Goal: Transaction & Acquisition: Purchase product/service

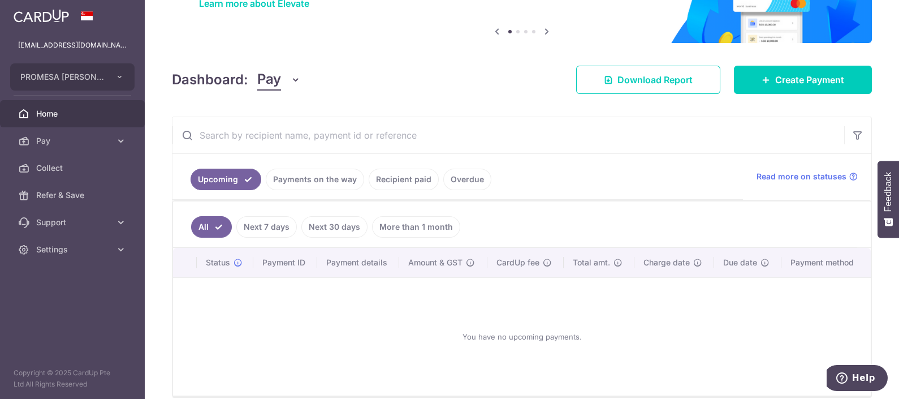
scroll to position [70, 0]
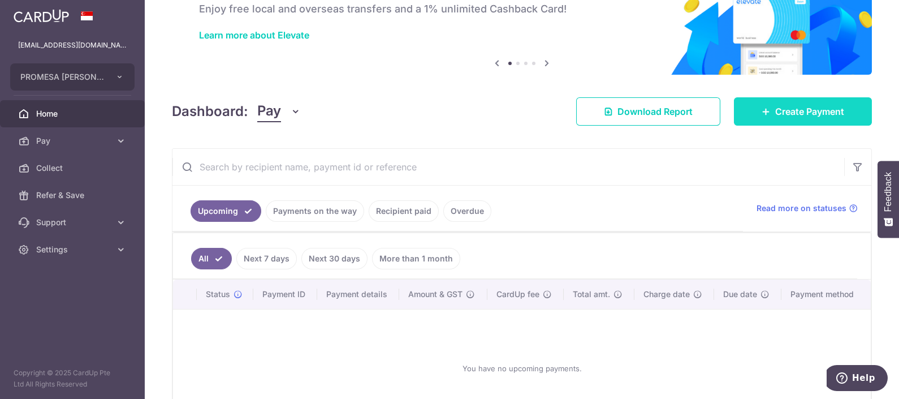
click at [815, 122] on link "Create Payment" at bounding box center [803, 111] width 138 height 28
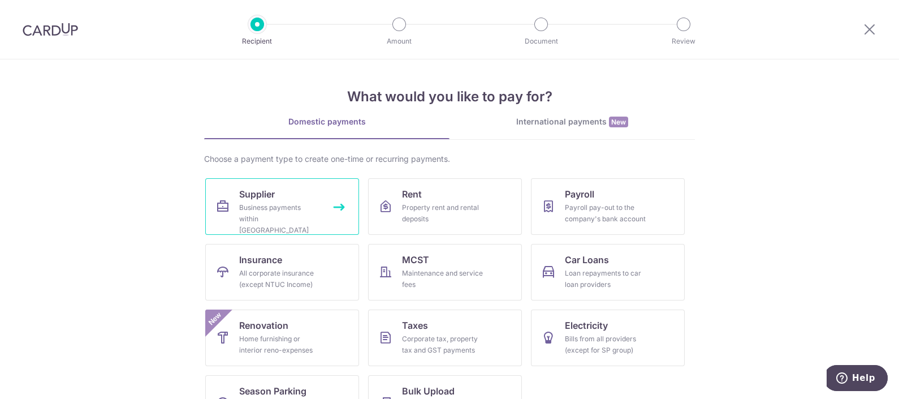
click at [302, 198] on link "Supplier Business payments within [GEOGRAPHIC_DATA]" at bounding box center [282, 206] width 154 height 57
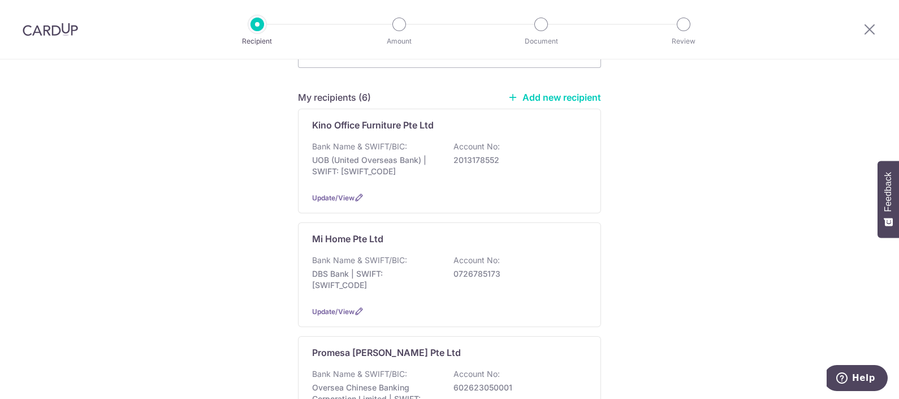
scroll to position [212, 0]
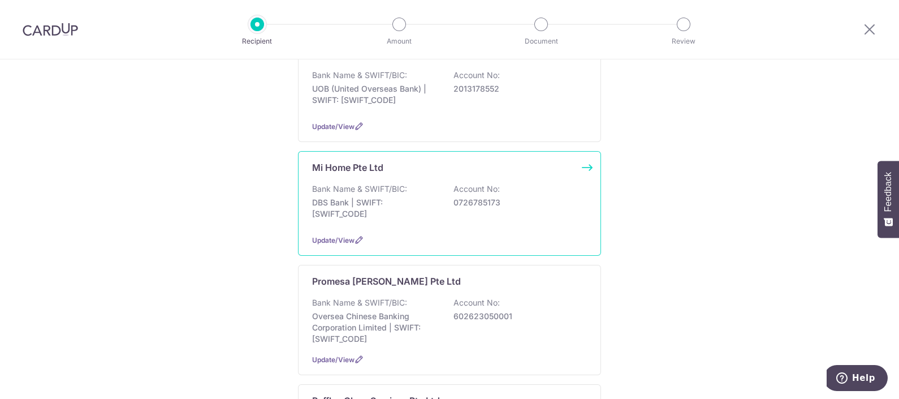
click at [377, 183] on p "Bank Name & SWIFT/BIC:" at bounding box center [359, 188] width 95 height 11
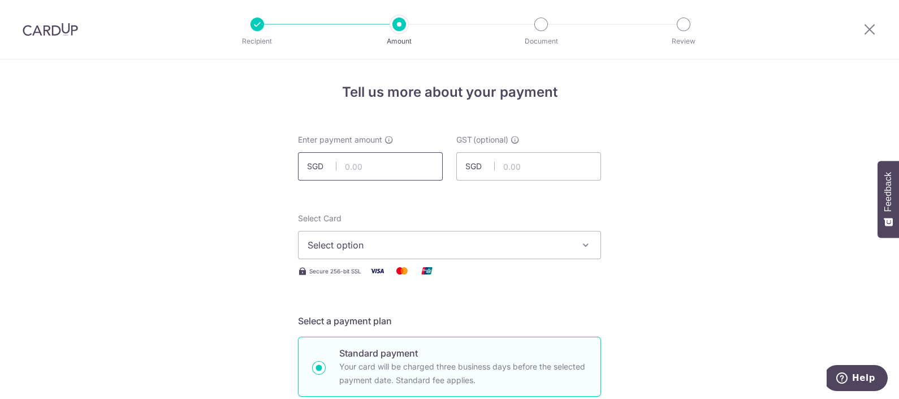
click at [380, 175] on input "text" at bounding box center [370, 166] width 145 height 28
type input "1,593.00"
click at [426, 232] on button "Select option" at bounding box center [449, 245] width 303 height 28
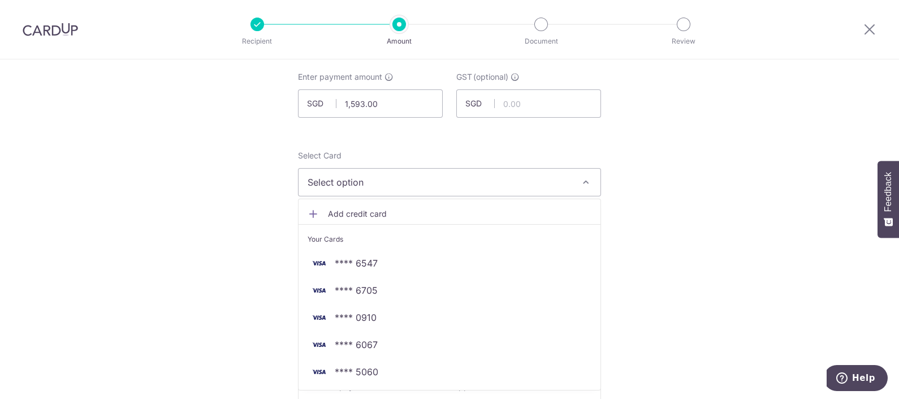
scroll to position [141, 0]
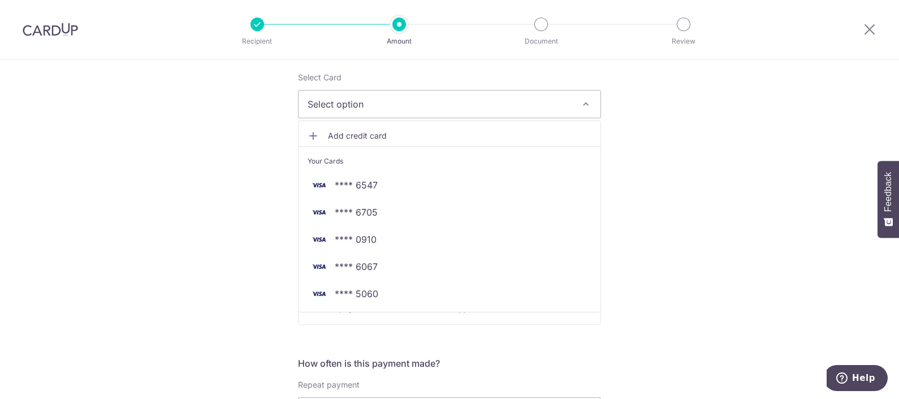
click at [376, 136] on span "Add credit card" at bounding box center [459, 135] width 263 height 11
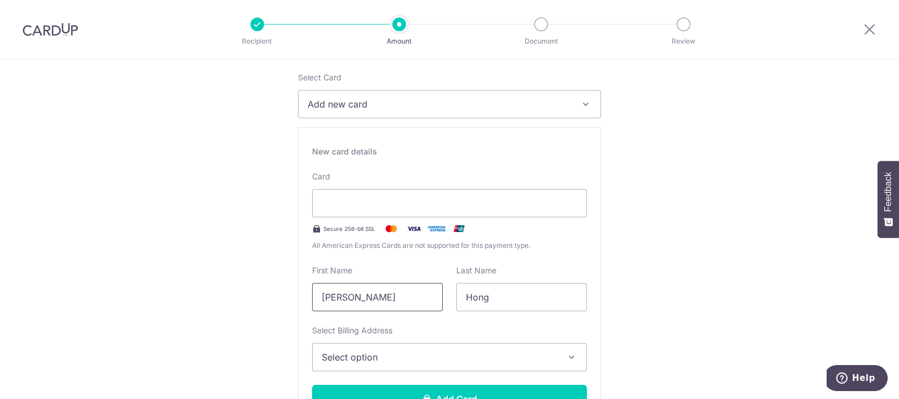
drag, startPoint x: 399, startPoint y: 292, endPoint x: 269, endPoint y: 273, distance: 131.5
type input "Phoebe"
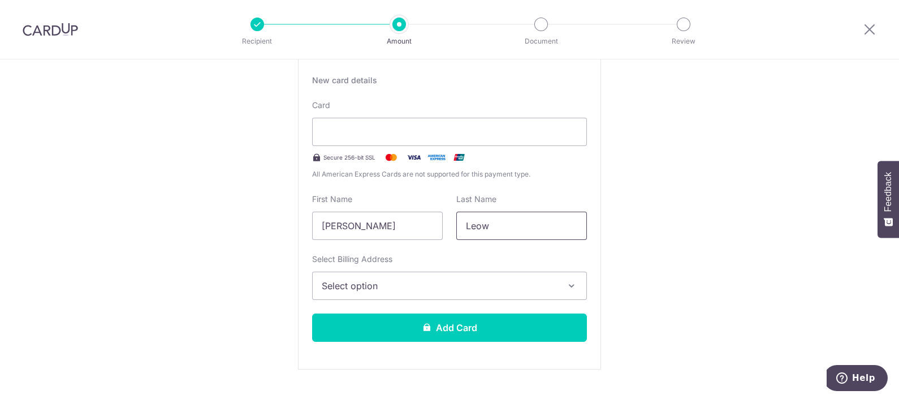
type input "Leow"
click at [372, 297] on button "Select option" at bounding box center [449, 285] width 275 height 28
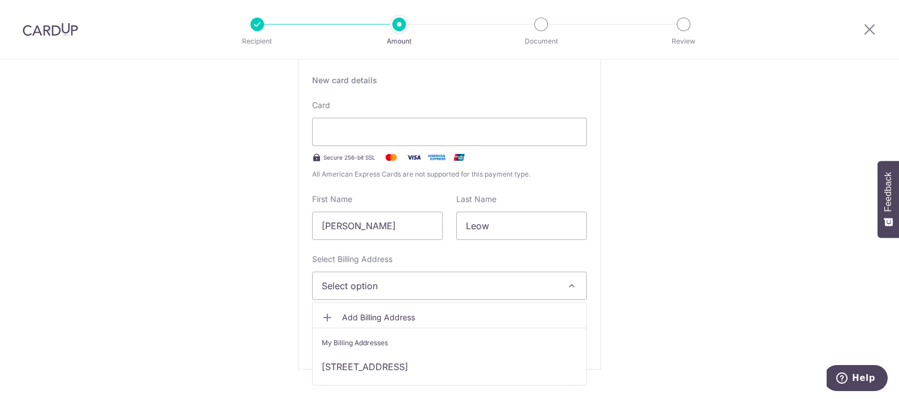
scroll to position [282, 0]
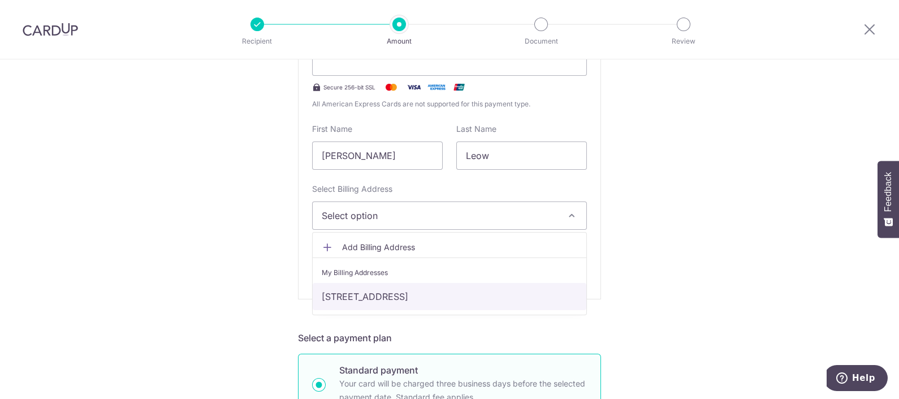
click at [440, 283] on link "21 Sengkang East Ave , Singapore, Singapore-544809" at bounding box center [450, 296] width 274 height 27
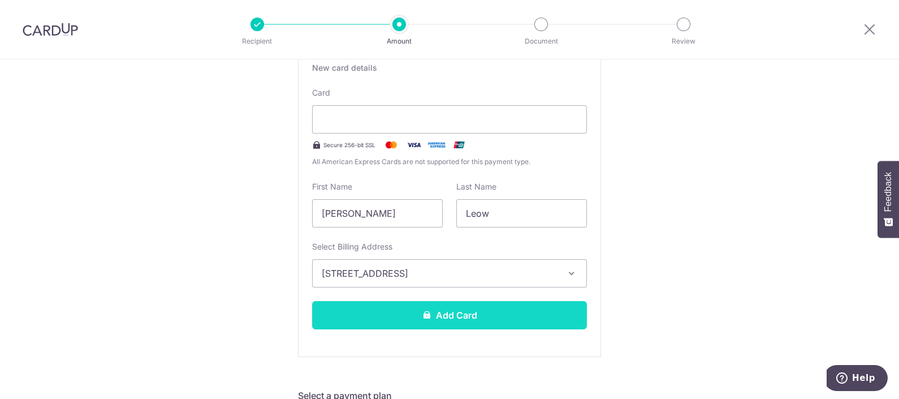
scroll to position [212, 0]
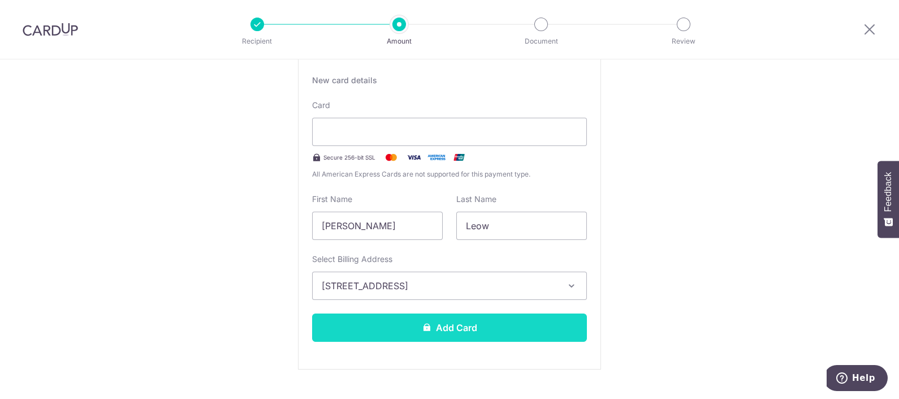
click at [435, 331] on button "Add Card" at bounding box center [449, 327] width 275 height 28
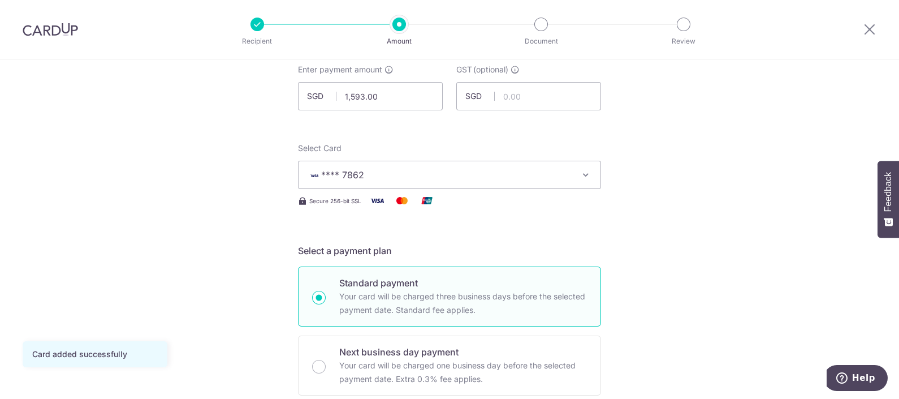
scroll to position [141, 0]
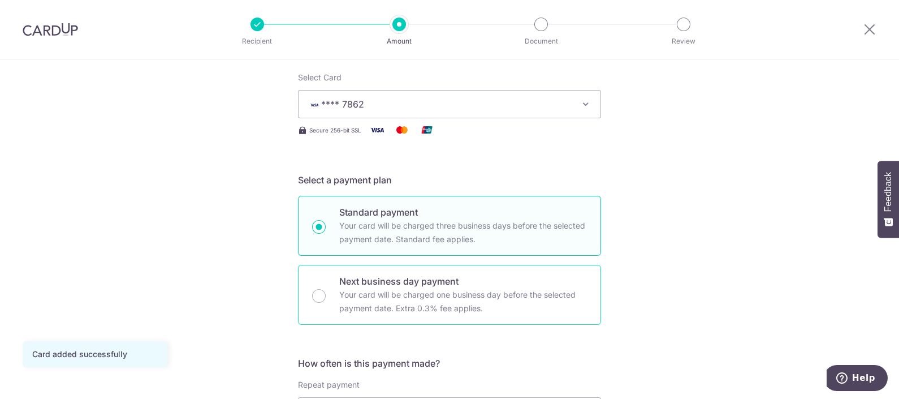
click at [424, 284] on p "Next business day payment" at bounding box center [463, 281] width 248 height 14
click at [326, 289] on input "Next business day payment Your card will be charged one business day before the…" at bounding box center [319, 296] width 14 height 14
radio input "false"
radio input "true"
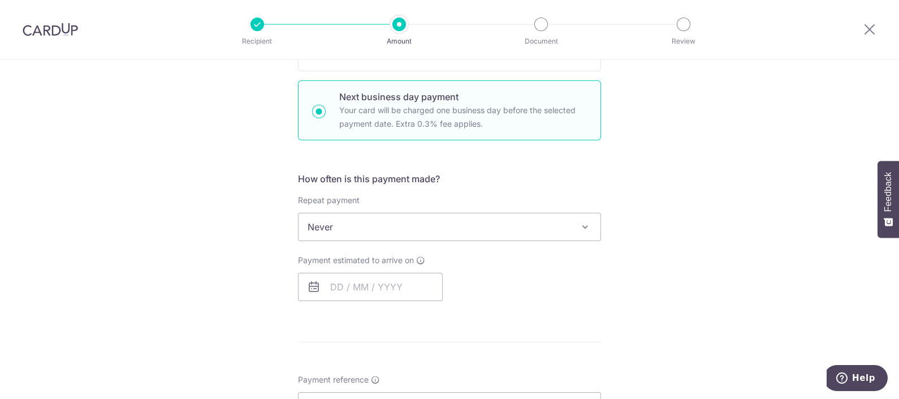
scroll to position [353, 0]
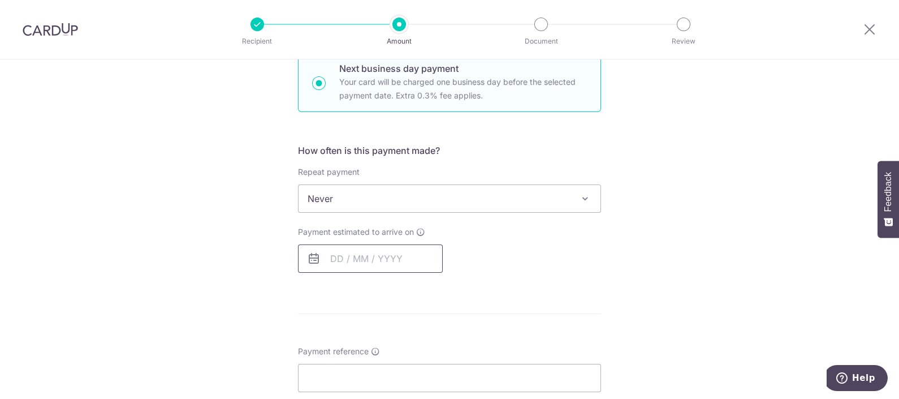
click at [376, 252] on input "text" at bounding box center [370, 258] width 145 height 28
drag, startPoint x: 427, startPoint y: 340, endPoint x: 489, endPoint y: 289, distance: 80.4
click at [427, 340] on link "5" at bounding box center [434, 339] width 18 height 18
type input "05/09/2025"
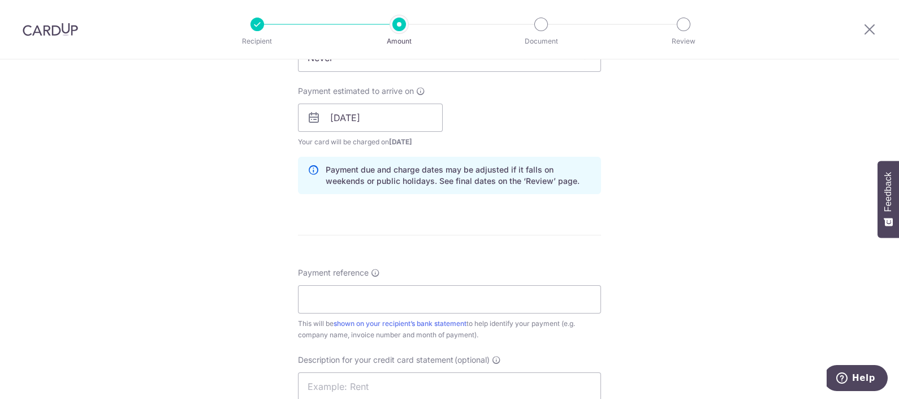
scroll to position [565, 0]
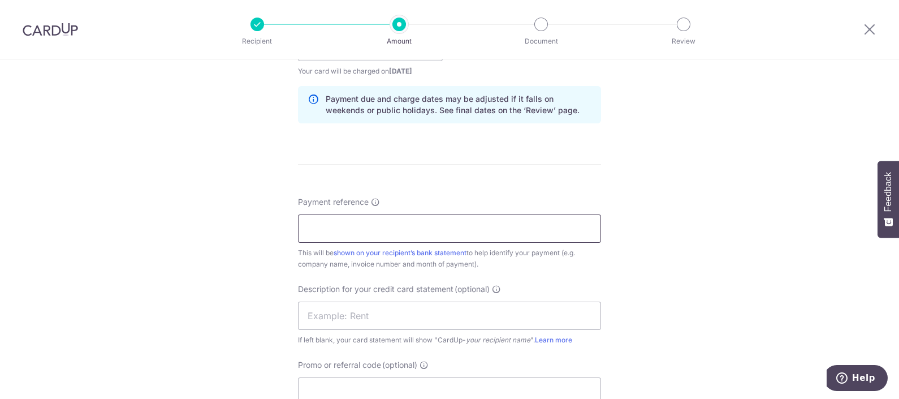
click at [371, 215] on input "Payment reference" at bounding box center [449, 228] width 303 height 28
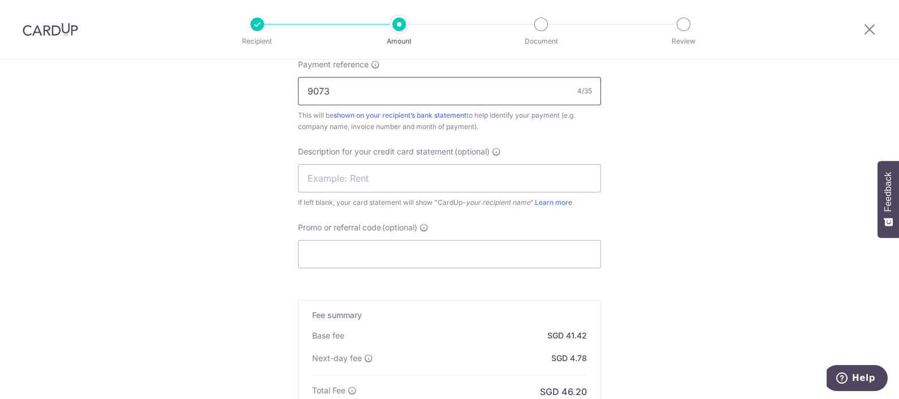
scroll to position [707, 0]
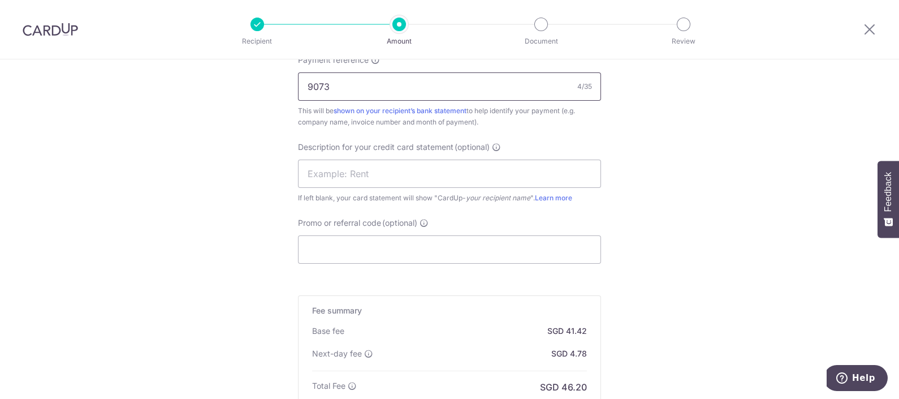
type input "9073"
click at [400, 237] on input "Promo or referral code (optional)" at bounding box center [449, 249] width 303 height 28
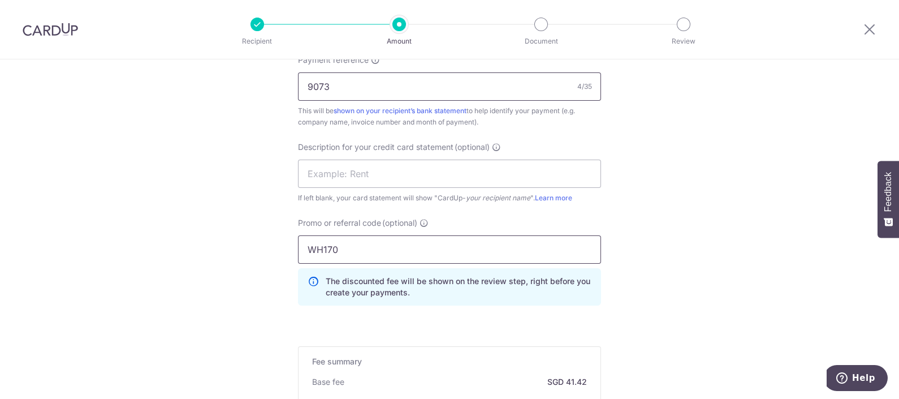
scroll to position [848, 0]
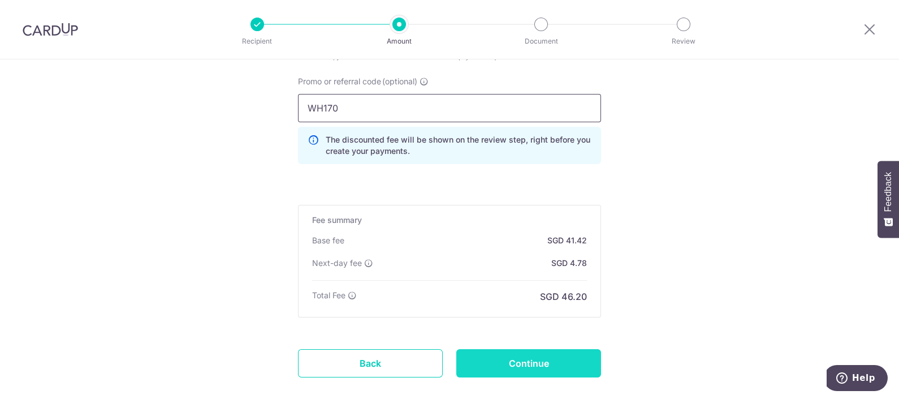
type input "WH170"
click at [511, 361] on input "Continue" at bounding box center [528, 363] width 145 height 28
type input "Create Schedule"
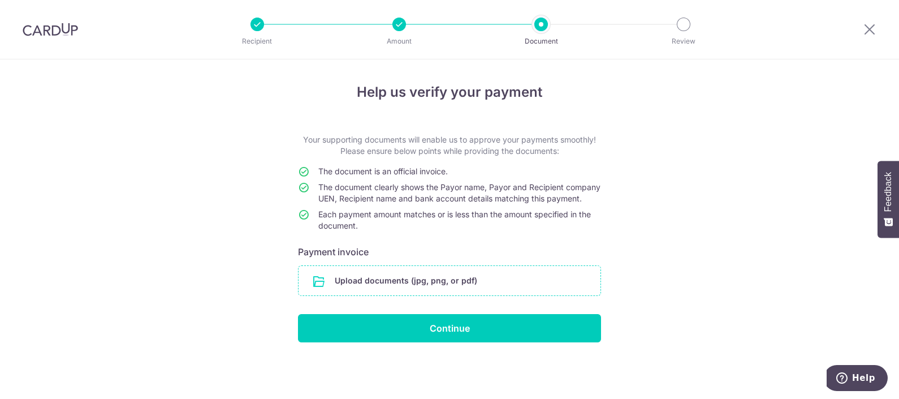
click at [437, 293] on input "file" at bounding box center [450, 280] width 302 height 29
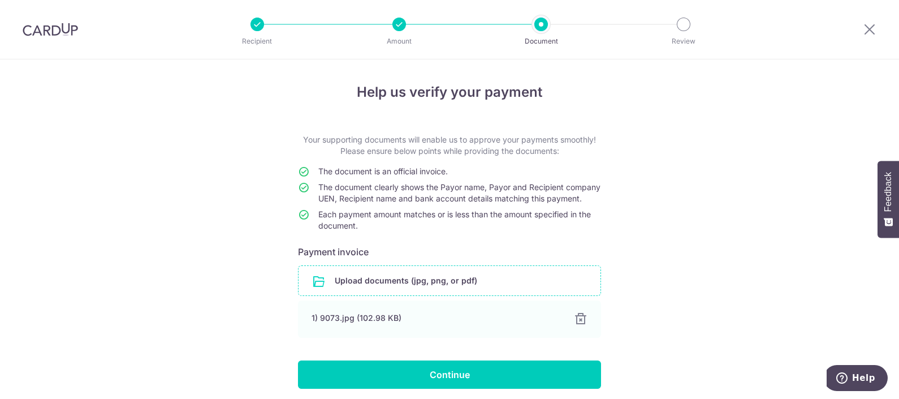
scroll to position [54, 0]
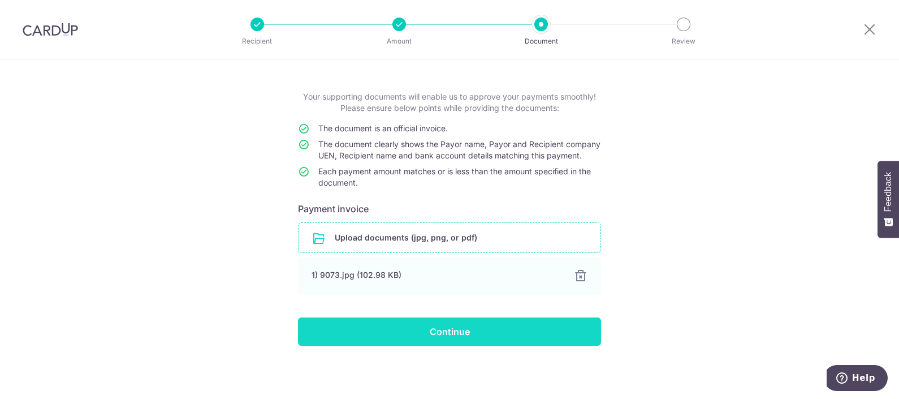
click at [410, 320] on input "Continue" at bounding box center [449, 331] width 303 height 28
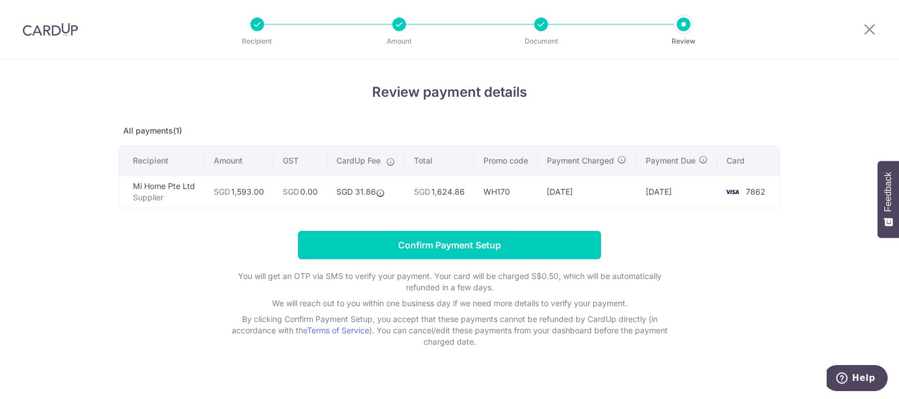
click at [452, 228] on div "Review payment details All payments(1) Recipient Amount GST CardUp Fee Total Pr…" at bounding box center [450, 214] width 662 height 265
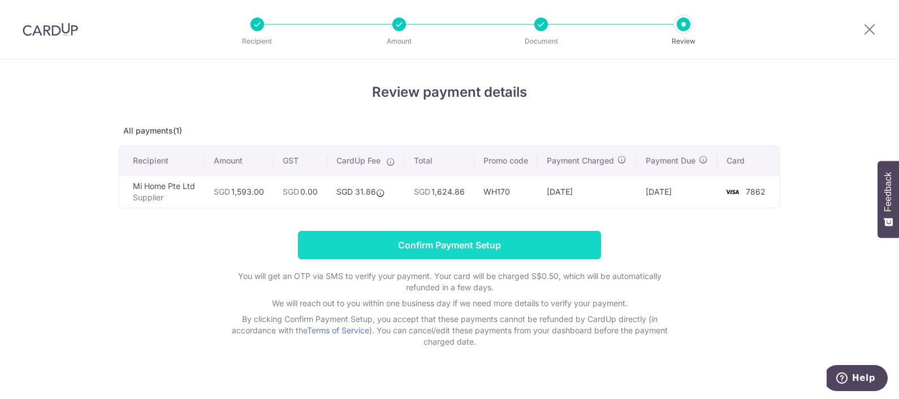
click at [458, 241] on input "Confirm Payment Setup" at bounding box center [449, 245] width 303 height 28
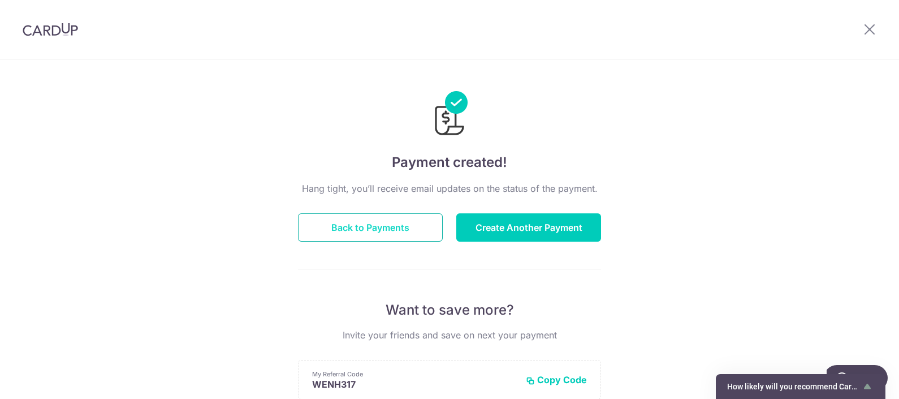
click at [370, 235] on button "Back to Payments" at bounding box center [370, 227] width 145 height 28
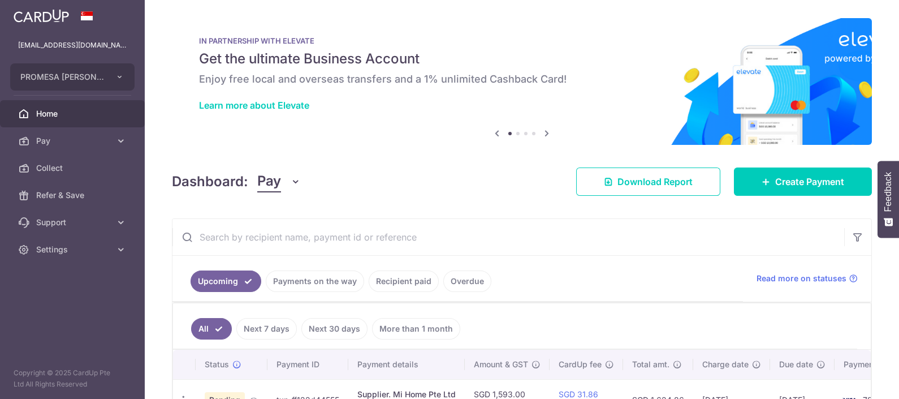
scroll to position [68, 0]
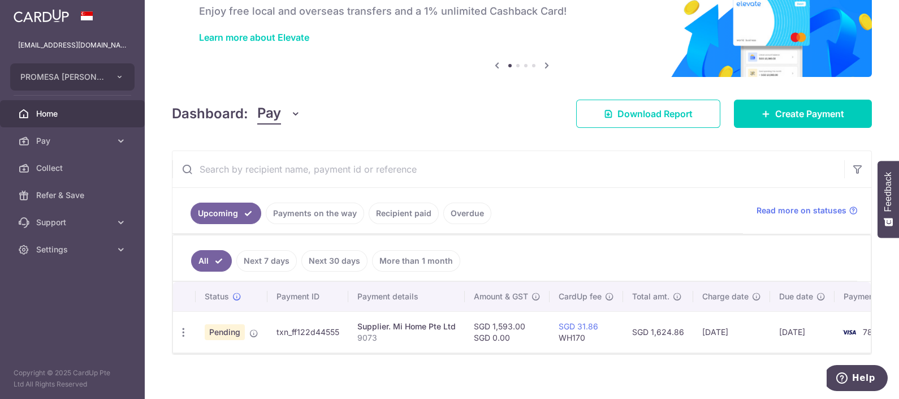
drag, startPoint x: 601, startPoint y: 349, endPoint x: 647, endPoint y: 345, distance: 46.0
click at [647, 343] on tr "Update payment Cancel payment Pending txn_ff122d44555 Supplier. Mi Home Pte Ltd…" at bounding box center [546, 331] width 747 height 41
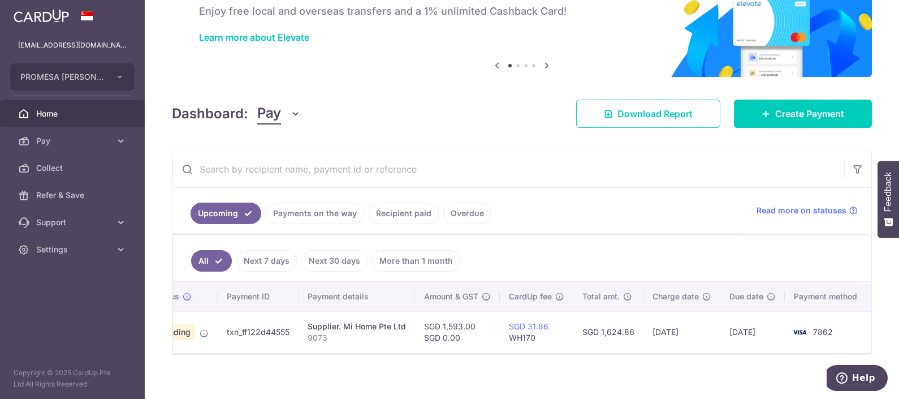
click at [690, 368] on div "× Pause Schedule Pause all future payments in this series Pause just this one p…" at bounding box center [522, 199] width 754 height 399
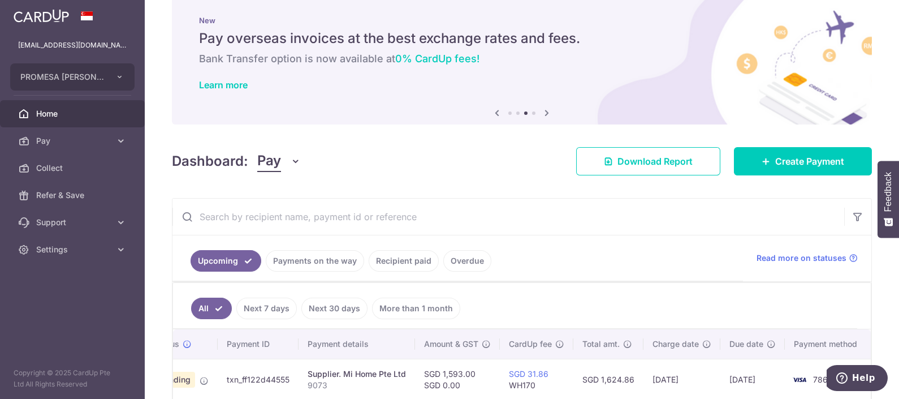
scroll to position [0, 0]
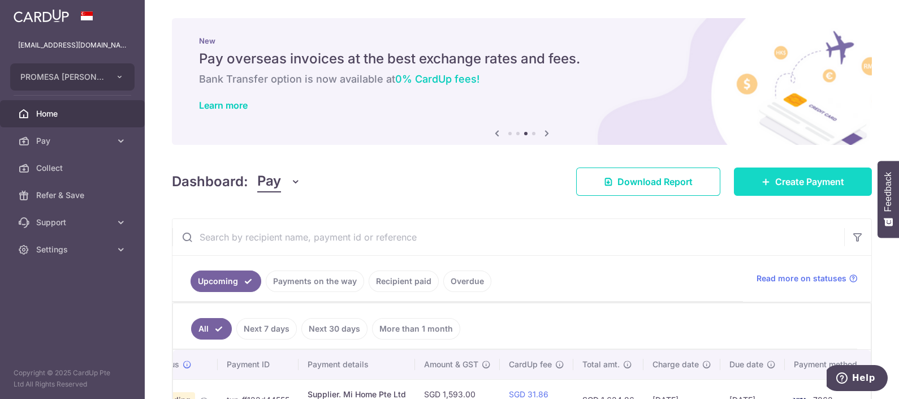
click at [759, 192] on link "Create Payment" at bounding box center [803, 181] width 138 height 28
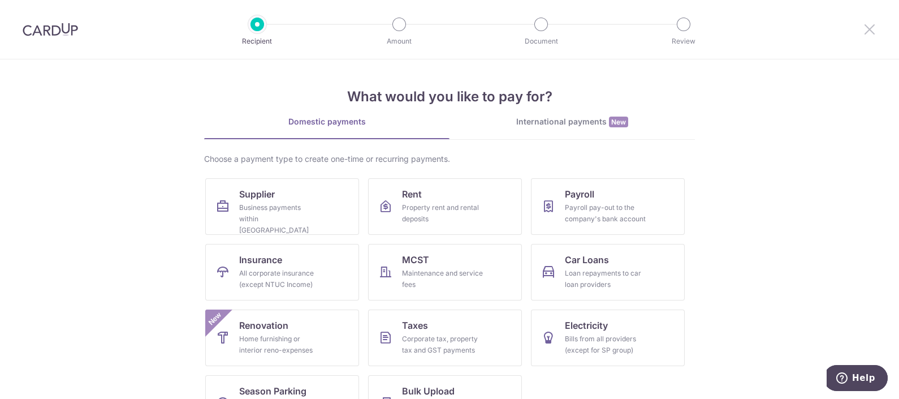
click at [866, 31] on icon at bounding box center [870, 29] width 14 height 14
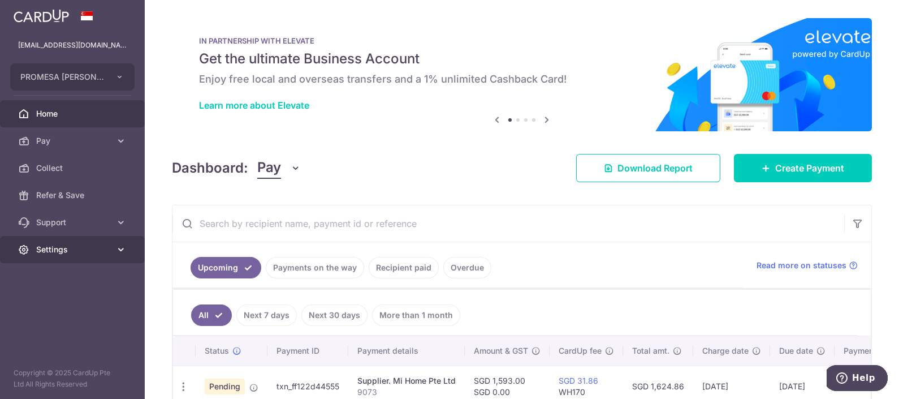
click at [45, 240] on link "Settings" at bounding box center [72, 249] width 145 height 27
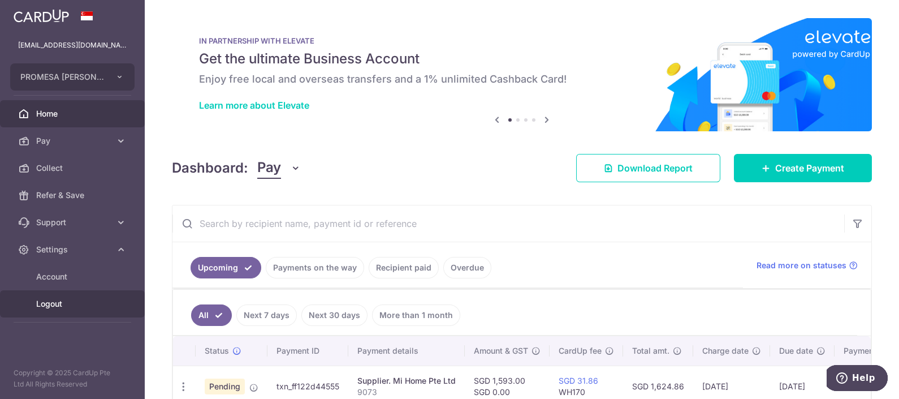
click at [59, 304] on span "Logout" at bounding box center [73, 303] width 75 height 11
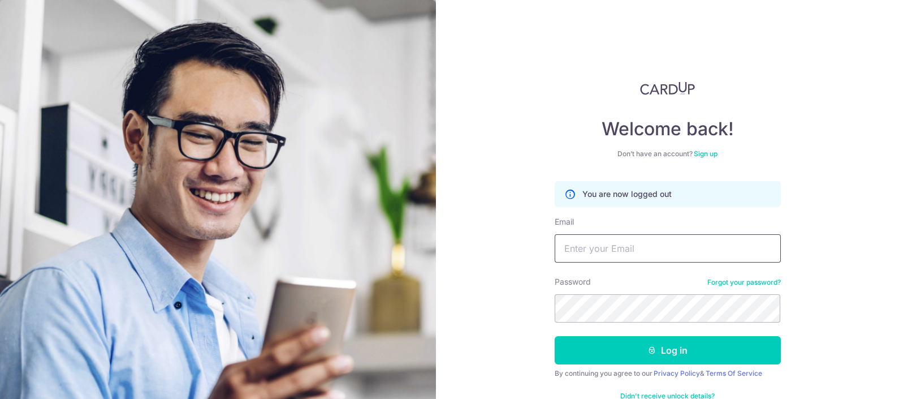
drag, startPoint x: 0, startPoint y: 0, endPoint x: 604, endPoint y: 260, distance: 657.3
click at [604, 260] on input "Email" at bounding box center [668, 248] width 226 height 28
type input "[EMAIL_ADDRESS][DOMAIN_NAME]"
click at [555, 336] on button "Log in" at bounding box center [668, 350] width 226 height 28
